Goal: Task Accomplishment & Management: Manage account settings

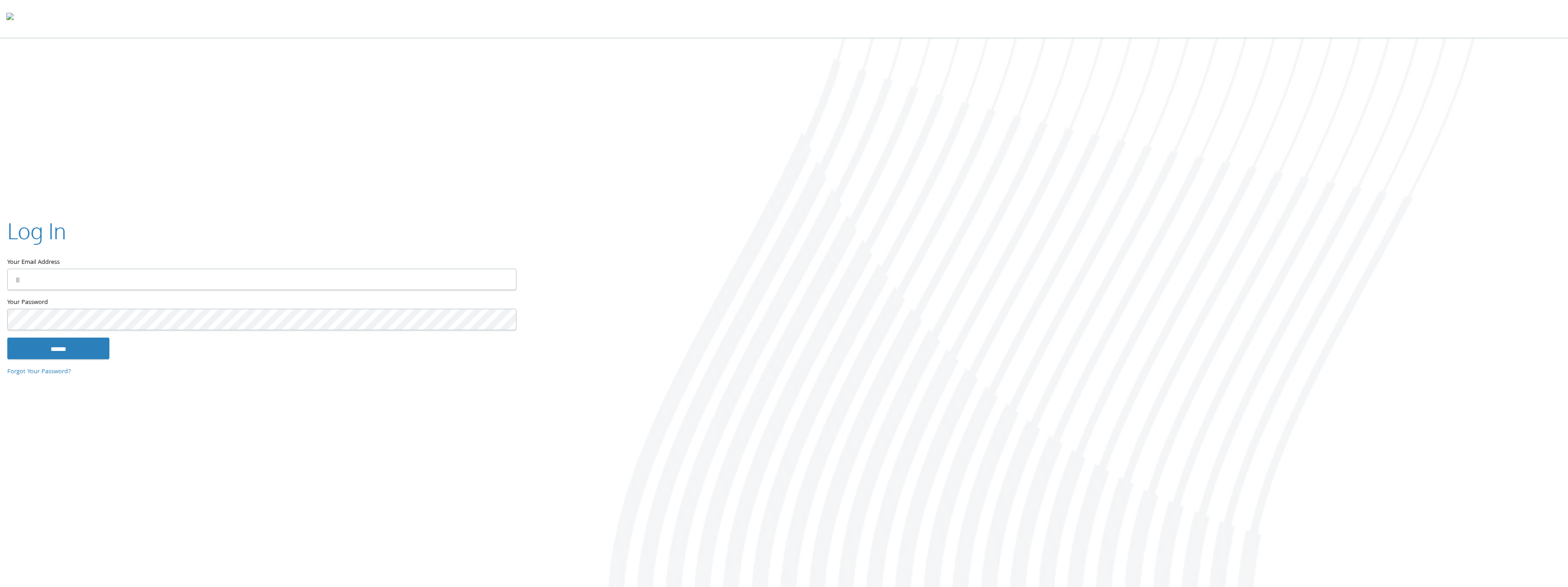
click at [282, 274] on input "Your Email Address" at bounding box center [262, 279] width 509 height 21
click at [0, 586] on com-1password-button at bounding box center [0, 588] width 0 height 0
type input "**********"
